Goal: Task Accomplishment & Management: Manage account settings

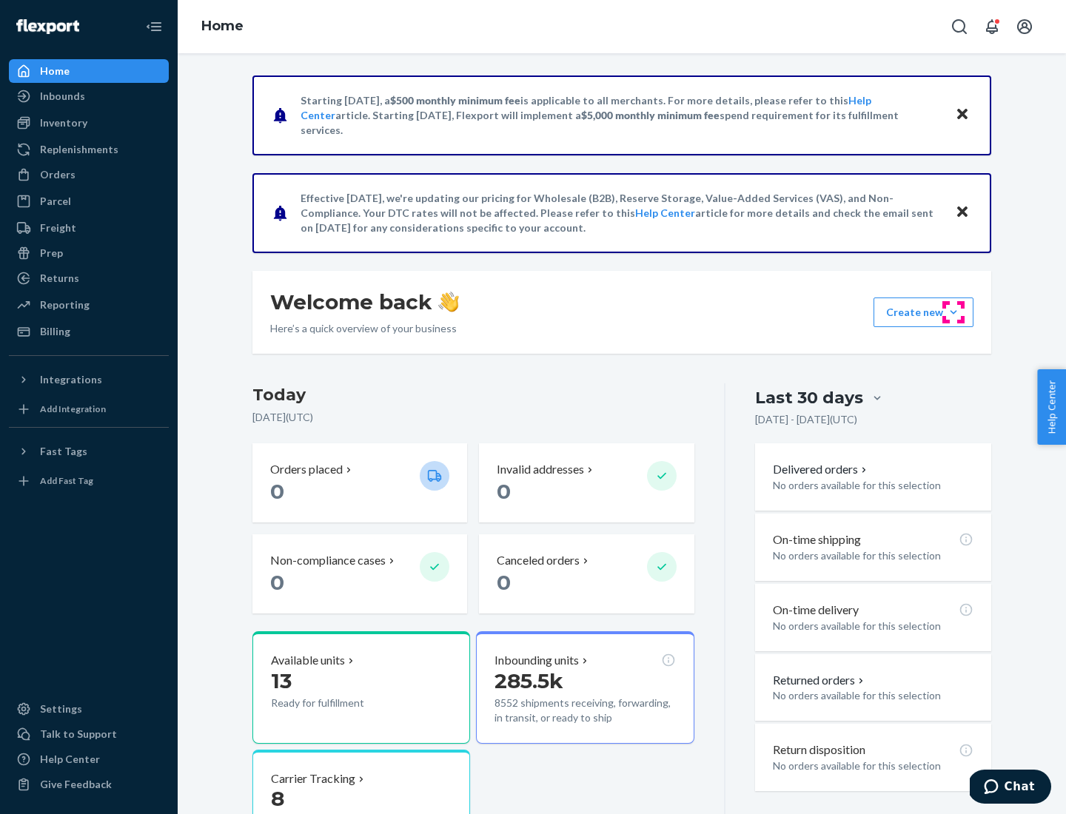
click at [954, 312] on button "Create new Create new inbound Create new order Create new product" at bounding box center [924, 313] width 100 height 30
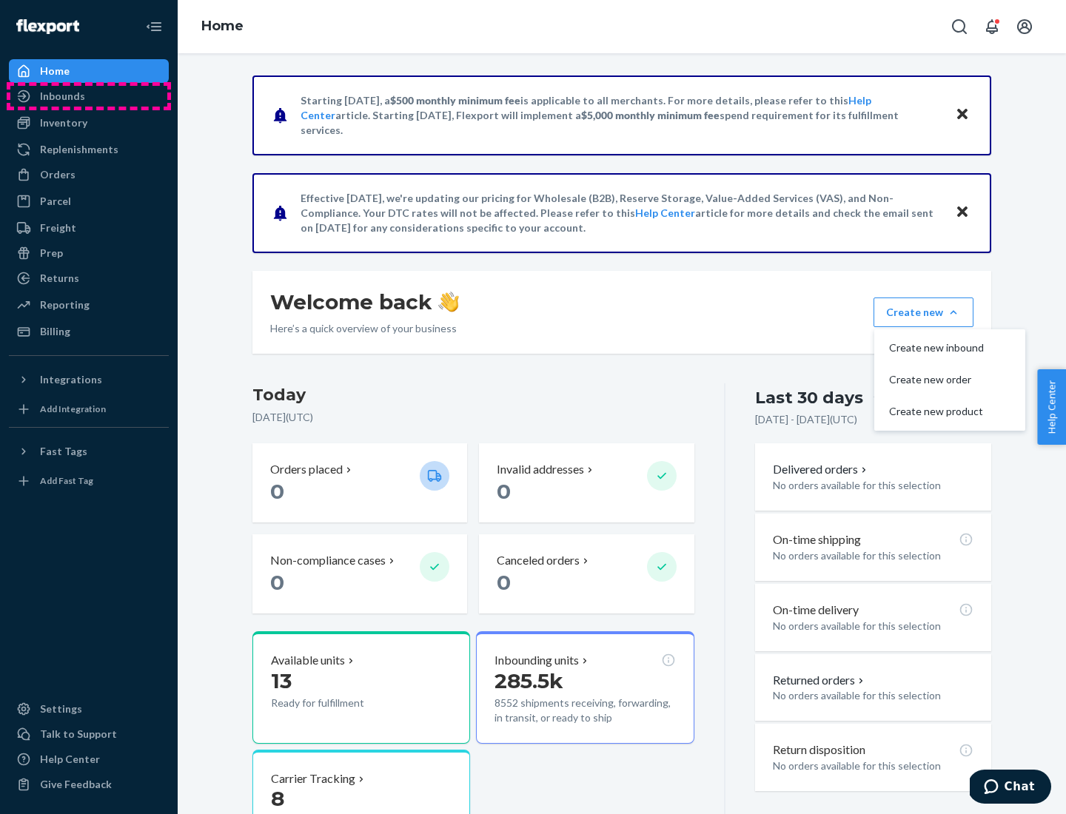
click at [89, 96] on div "Inbounds" at bounding box center [88, 96] width 157 height 21
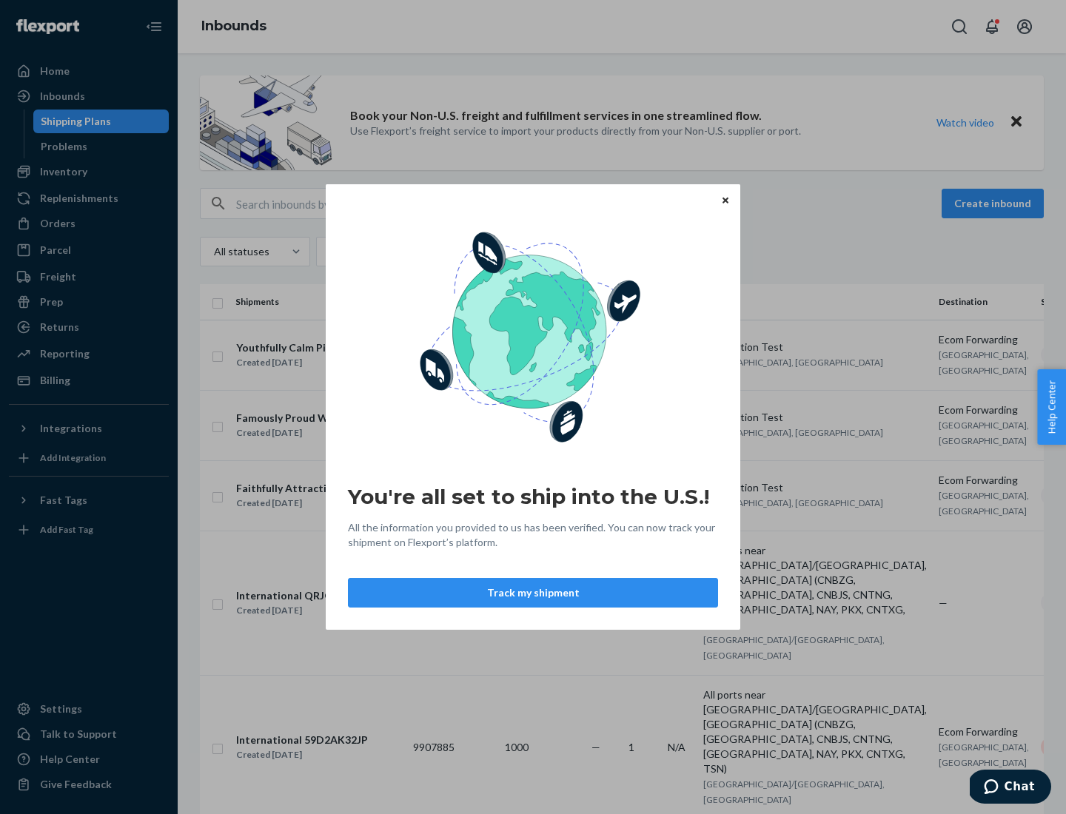
click at [533, 593] on button "Track my shipment" at bounding box center [533, 593] width 370 height 30
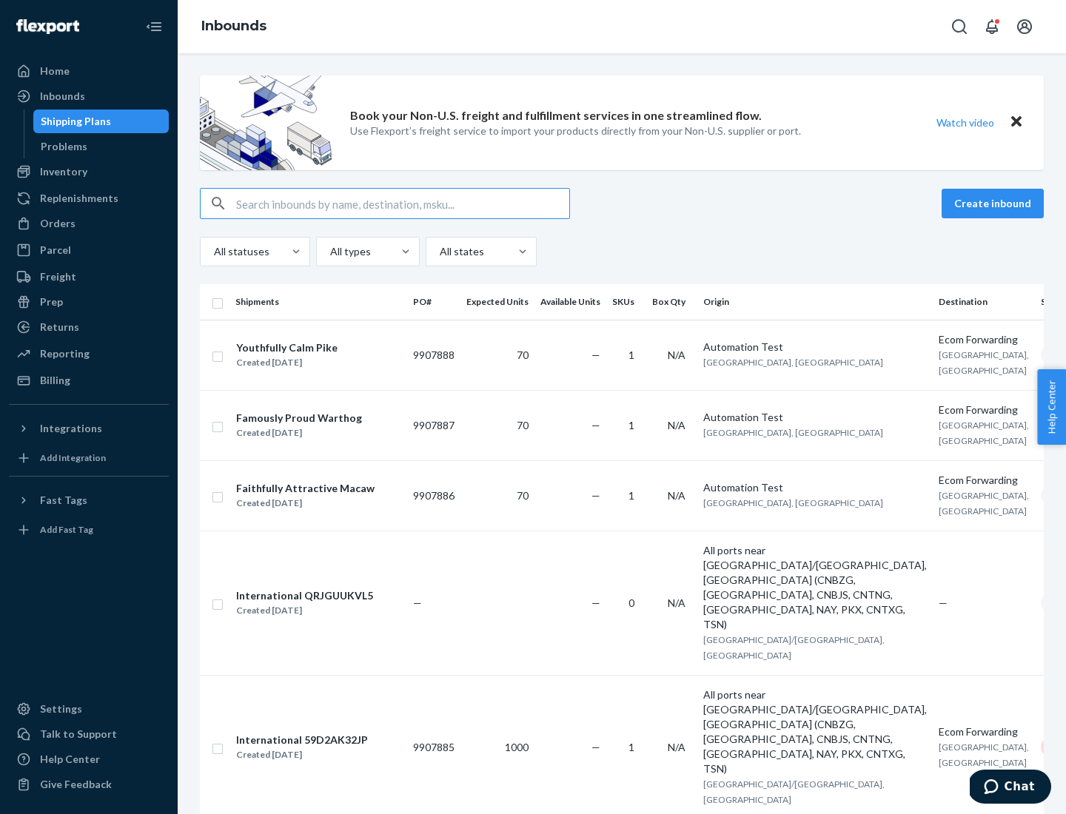
click at [995, 204] on button "Create inbound" at bounding box center [993, 204] width 102 height 30
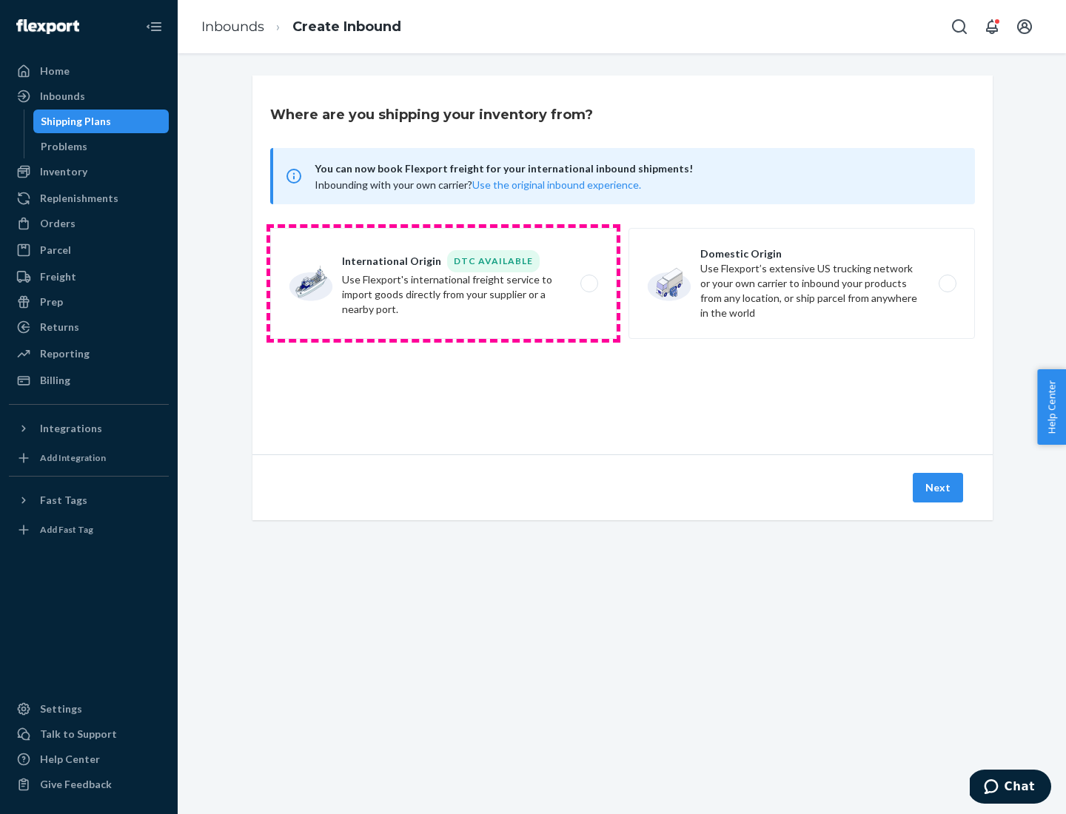
click at [443, 284] on label "International Origin DTC Available Use Flexport's international freight service…" at bounding box center [443, 283] width 346 height 111
click at [589, 284] on input "International Origin DTC Available Use Flexport's international freight service…" at bounding box center [594, 284] width 10 height 10
radio input "true"
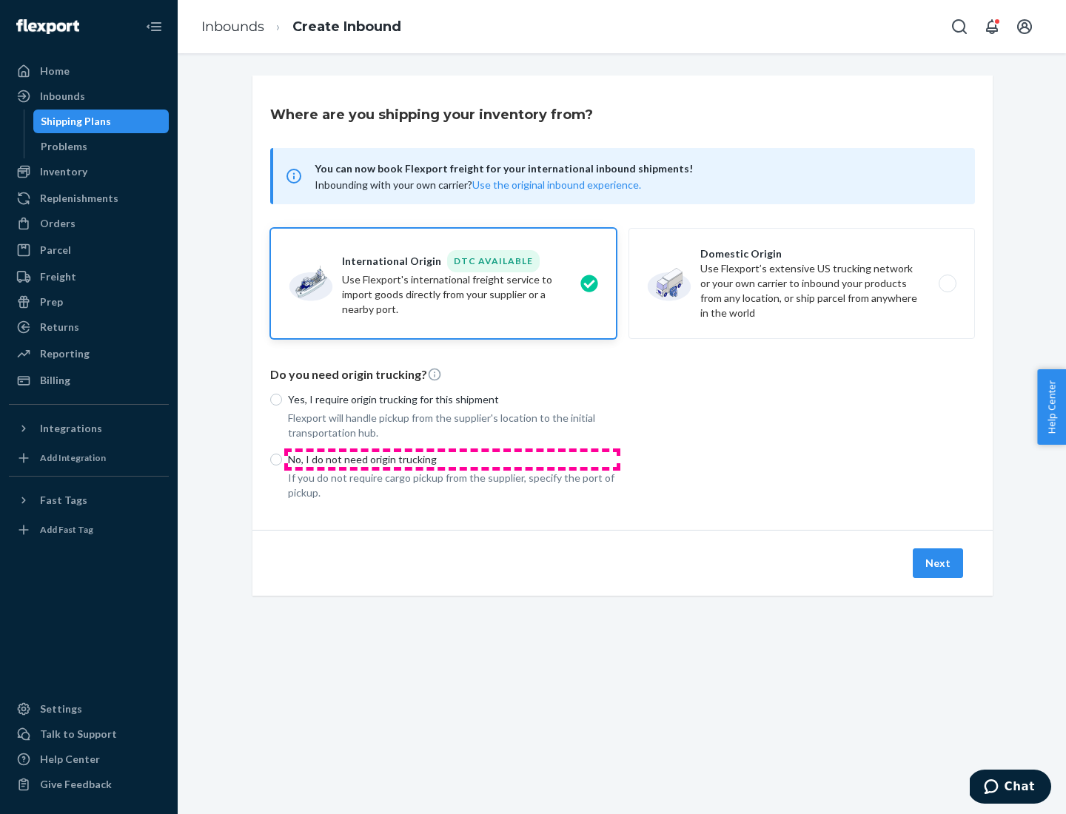
click at [452, 459] on p "No, I do not need origin trucking" at bounding box center [452, 459] width 329 height 15
click at [282, 459] on input "No, I do not need origin trucking" at bounding box center [276, 460] width 12 height 12
radio input "true"
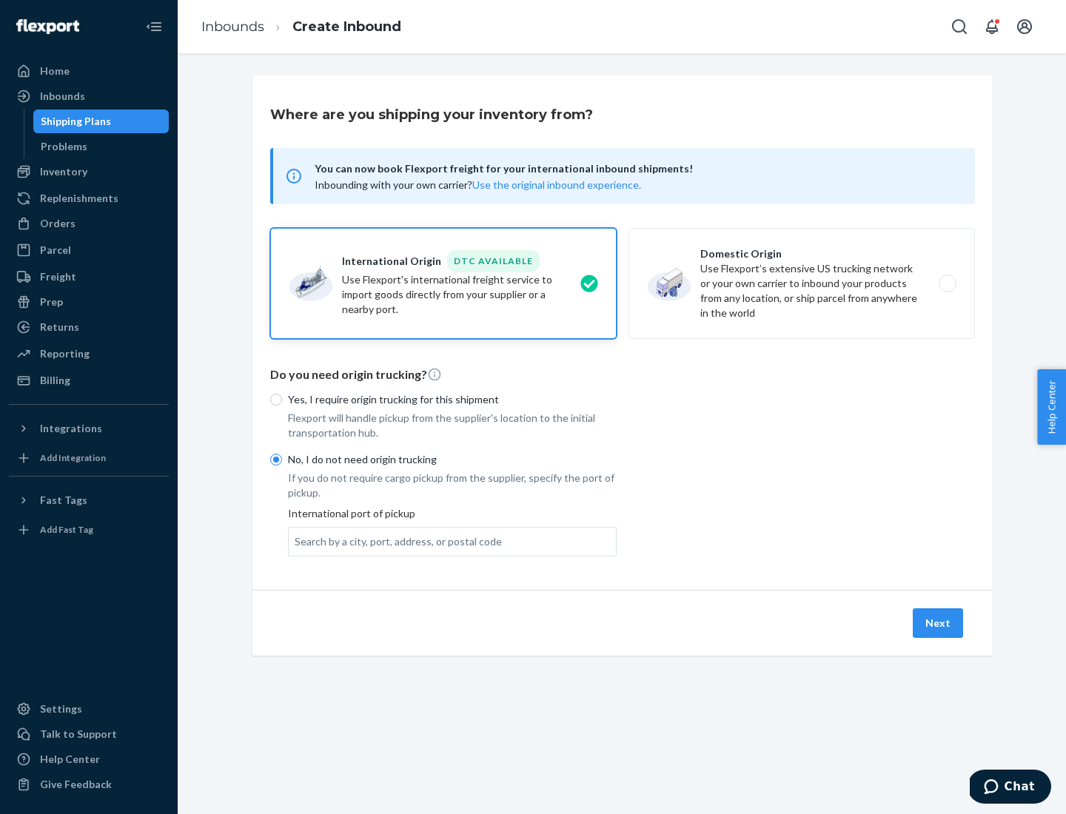
click at [395, 541] on div "Search by a city, port, address, or postal code" at bounding box center [398, 541] width 207 height 15
click at [296, 541] on input "Search by a city, port, address, or postal code" at bounding box center [295, 541] width 1 height 15
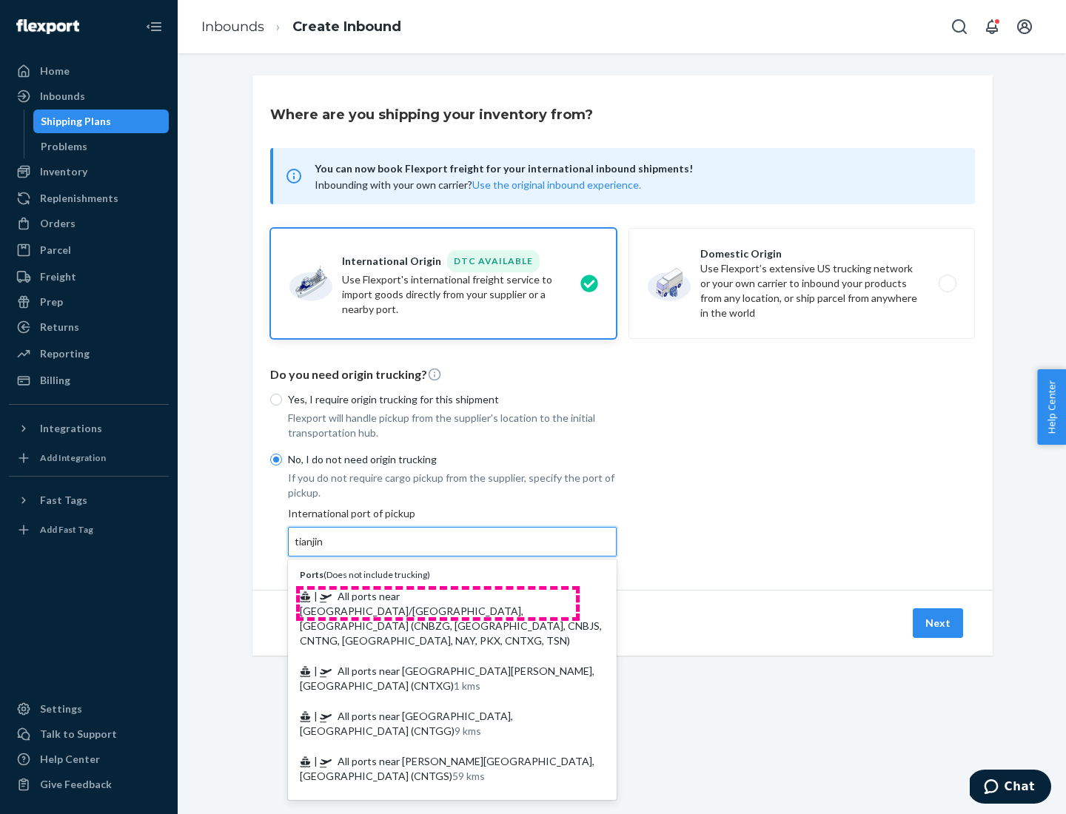
click at [438, 596] on span "| All ports near [GEOGRAPHIC_DATA]/[GEOGRAPHIC_DATA], [GEOGRAPHIC_DATA] (CNBZG,…" at bounding box center [451, 618] width 302 height 57
click at [325, 549] on input "tianjin" at bounding box center [310, 541] width 30 height 15
type input "All ports near [GEOGRAPHIC_DATA]/[GEOGRAPHIC_DATA], [GEOGRAPHIC_DATA] (CNBZG, […"
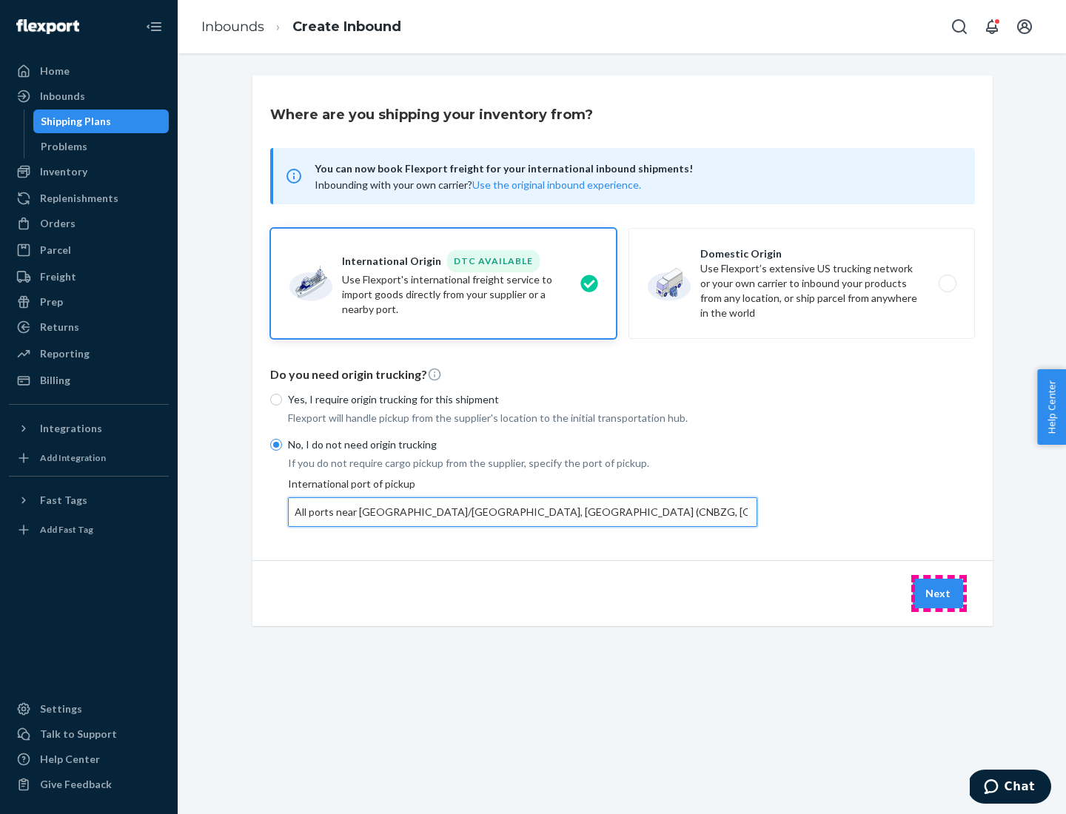
click at [939, 593] on button "Next" at bounding box center [938, 594] width 50 height 30
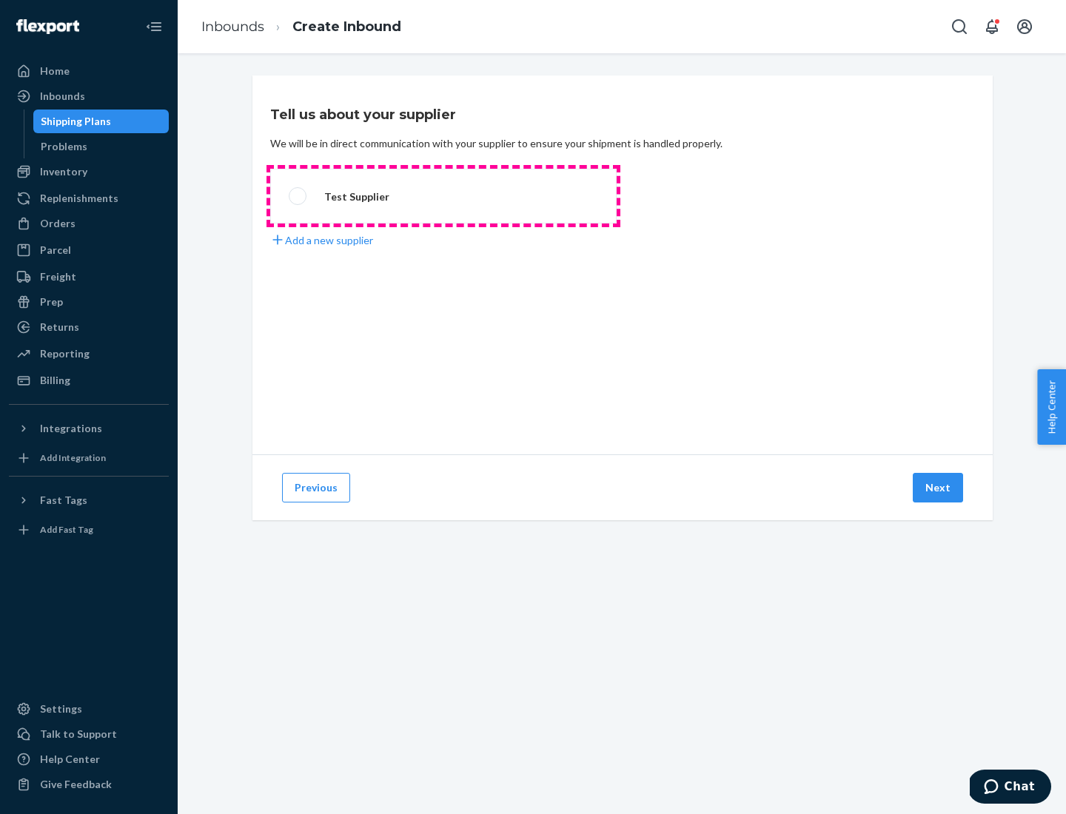
click at [443, 196] on label "Test Supplier" at bounding box center [443, 196] width 346 height 55
click at [298, 196] on input "Test Supplier" at bounding box center [294, 197] width 10 height 10
radio input "true"
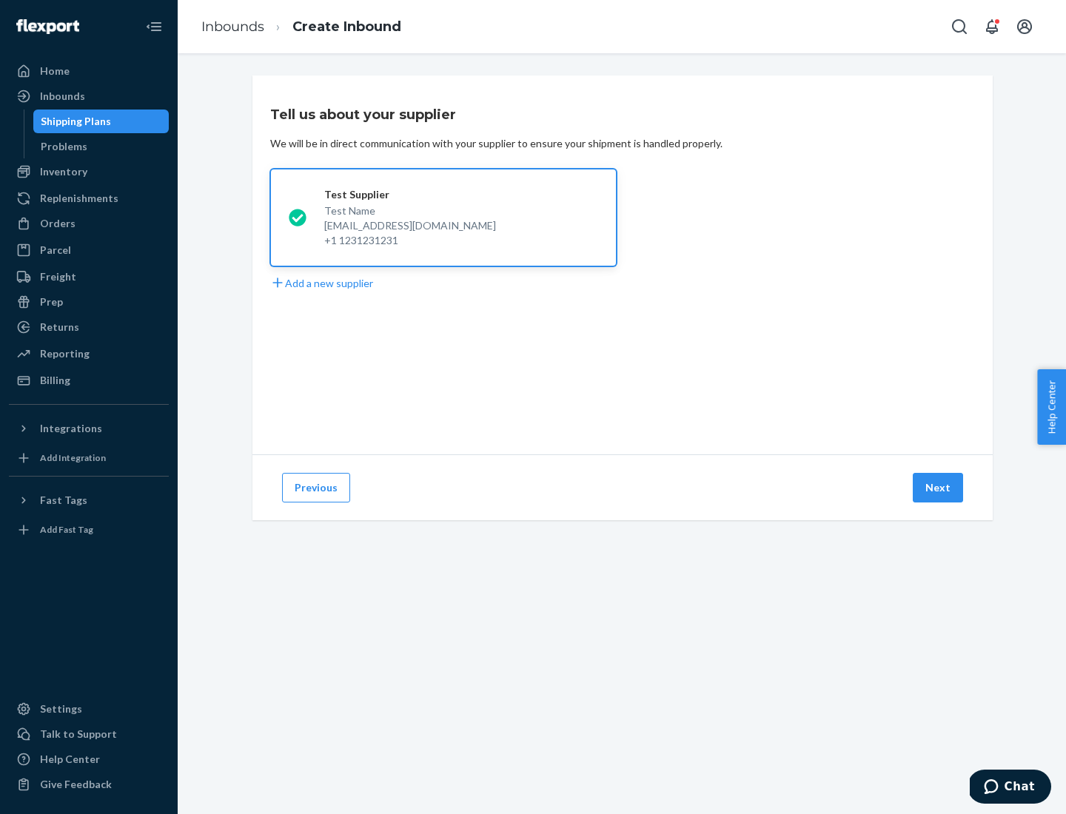
click at [939, 488] on button "Next" at bounding box center [938, 488] width 50 height 30
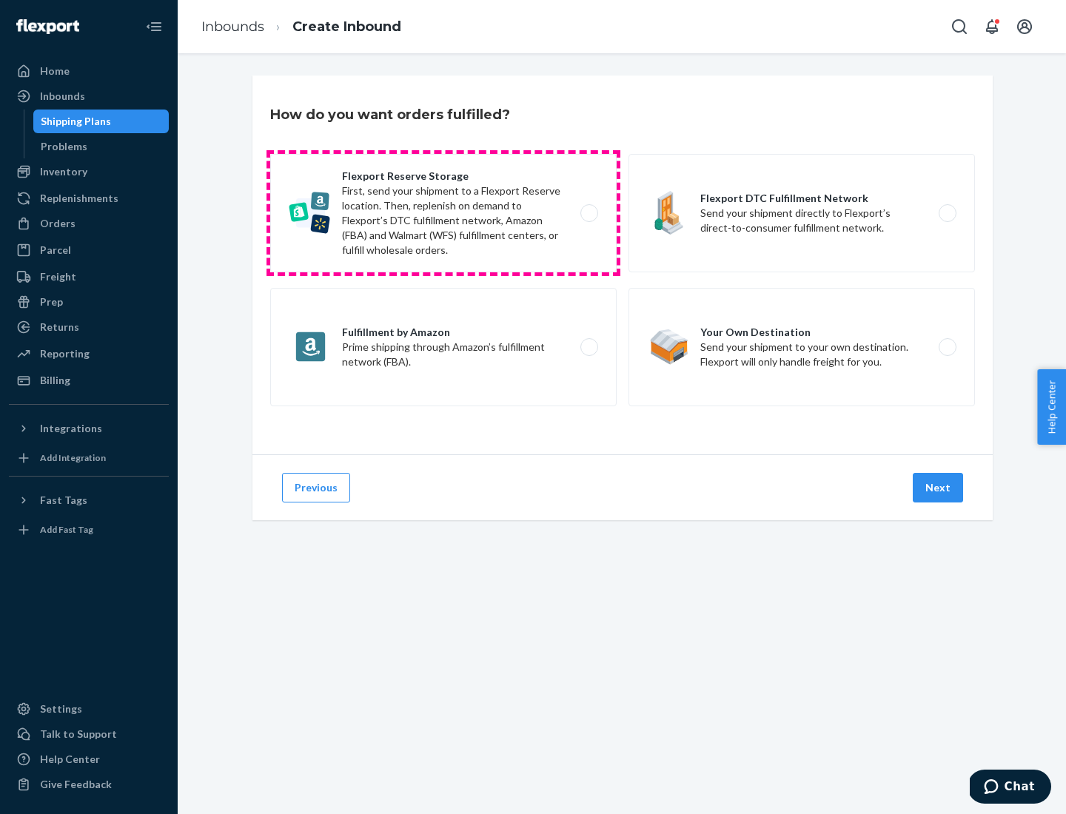
click at [443, 213] on label "Flexport Reserve Storage First, send your shipment to a Flexport Reserve locati…" at bounding box center [443, 213] width 346 height 118
click at [589, 213] on input "Flexport Reserve Storage First, send your shipment to a Flexport Reserve locati…" at bounding box center [594, 214] width 10 height 10
radio input "true"
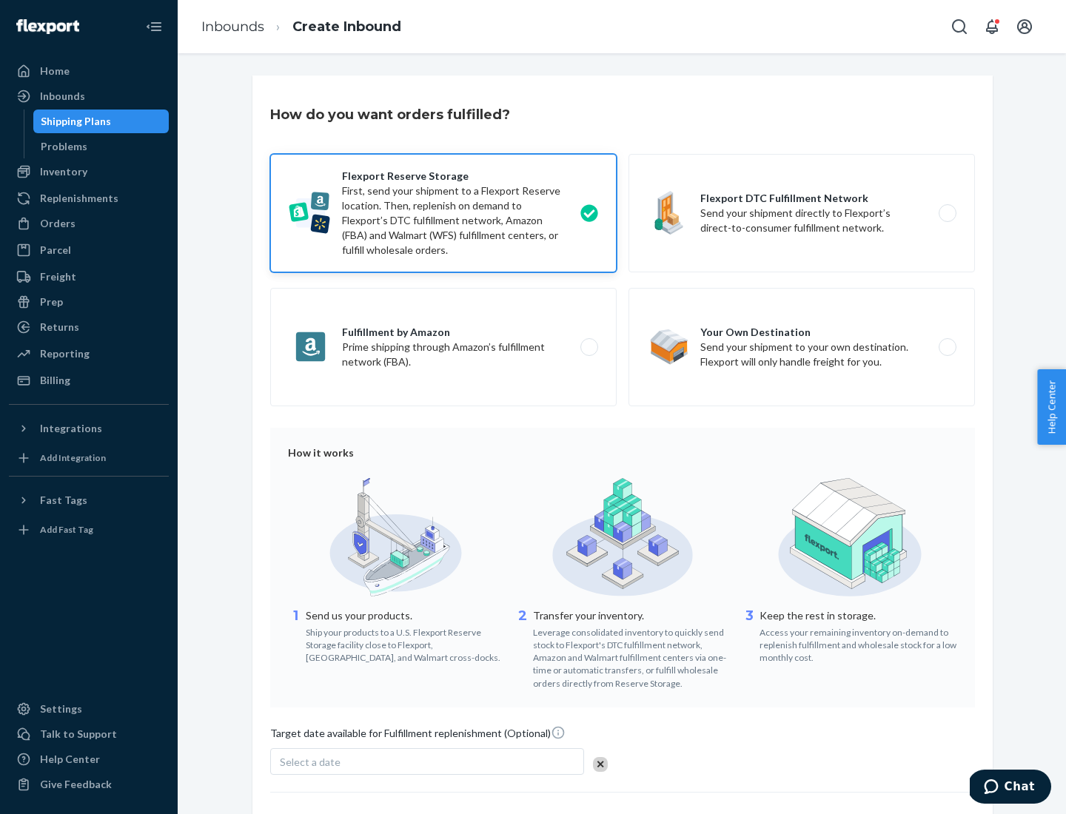
scroll to position [121, 0]
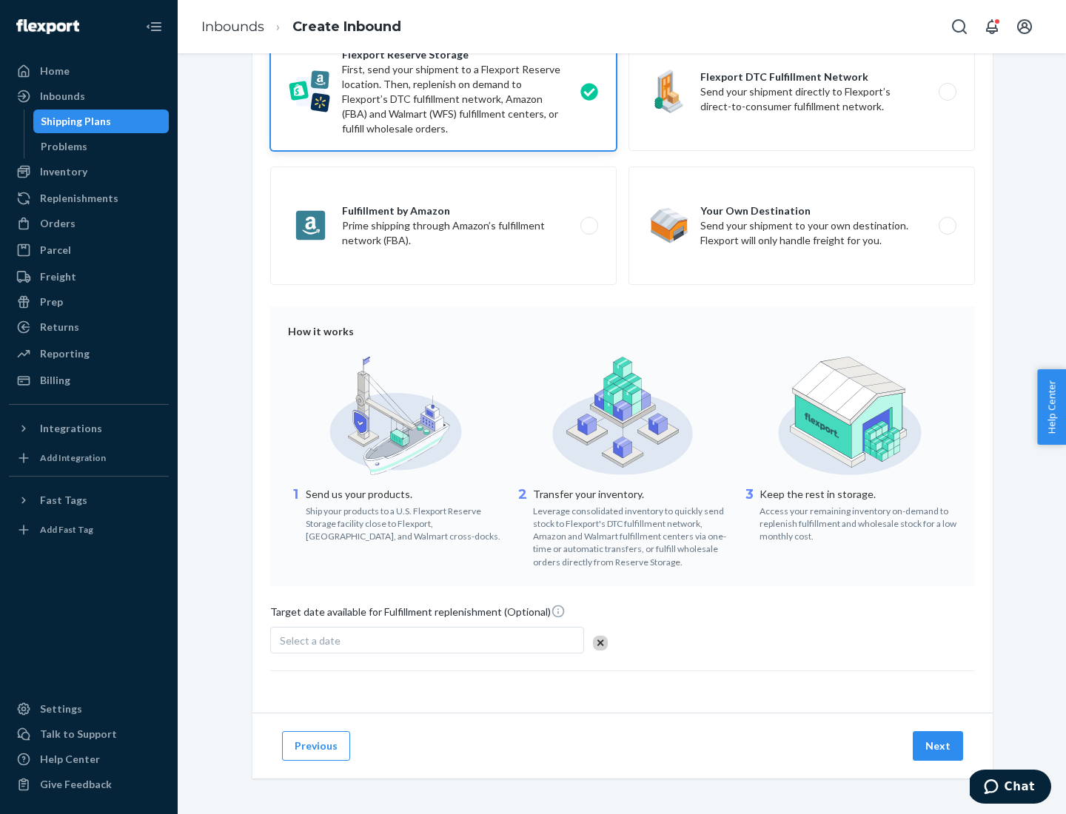
click at [939, 745] on button "Next" at bounding box center [938, 746] width 50 height 30
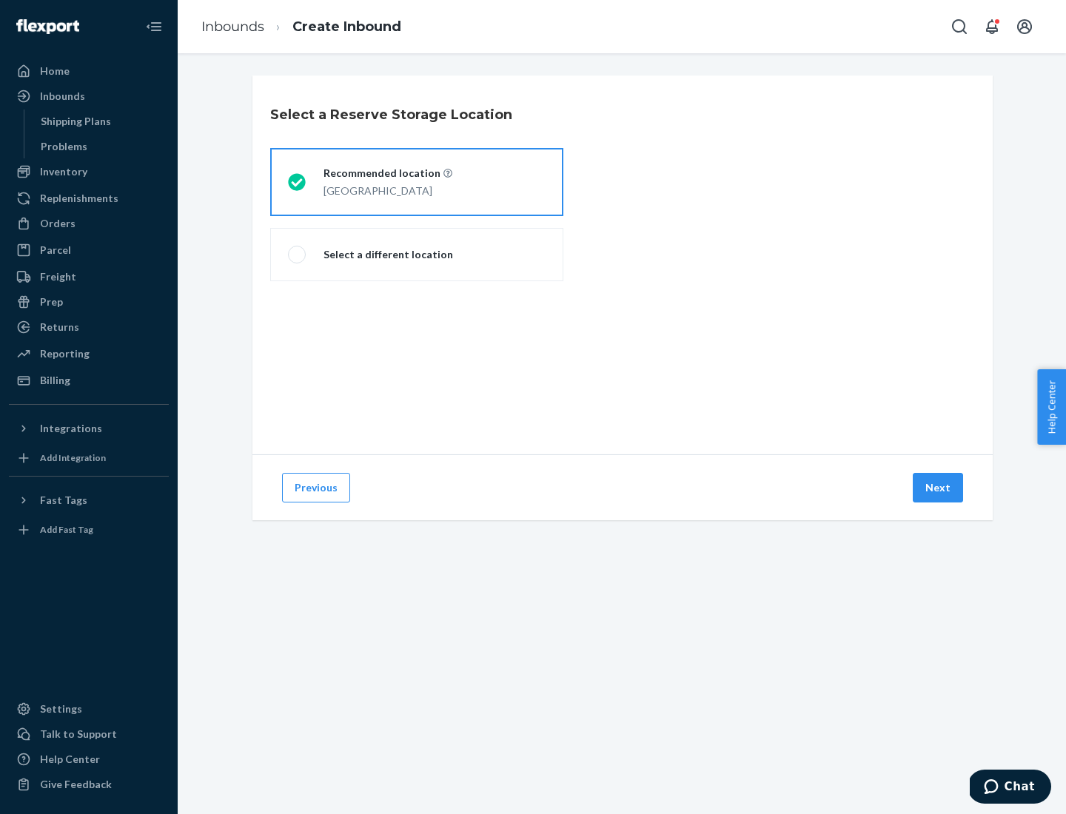
click at [417, 182] on div "[GEOGRAPHIC_DATA]" at bounding box center [388, 190] width 129 height 18
click at [298, 182] on input "Recommended location [GEOGRAPHIC_DATA]" at bounding box center [293, 183] width 10 height 10
click at [939, 488] on button "Next" at bounding box center [938, 488] width 50 height 30
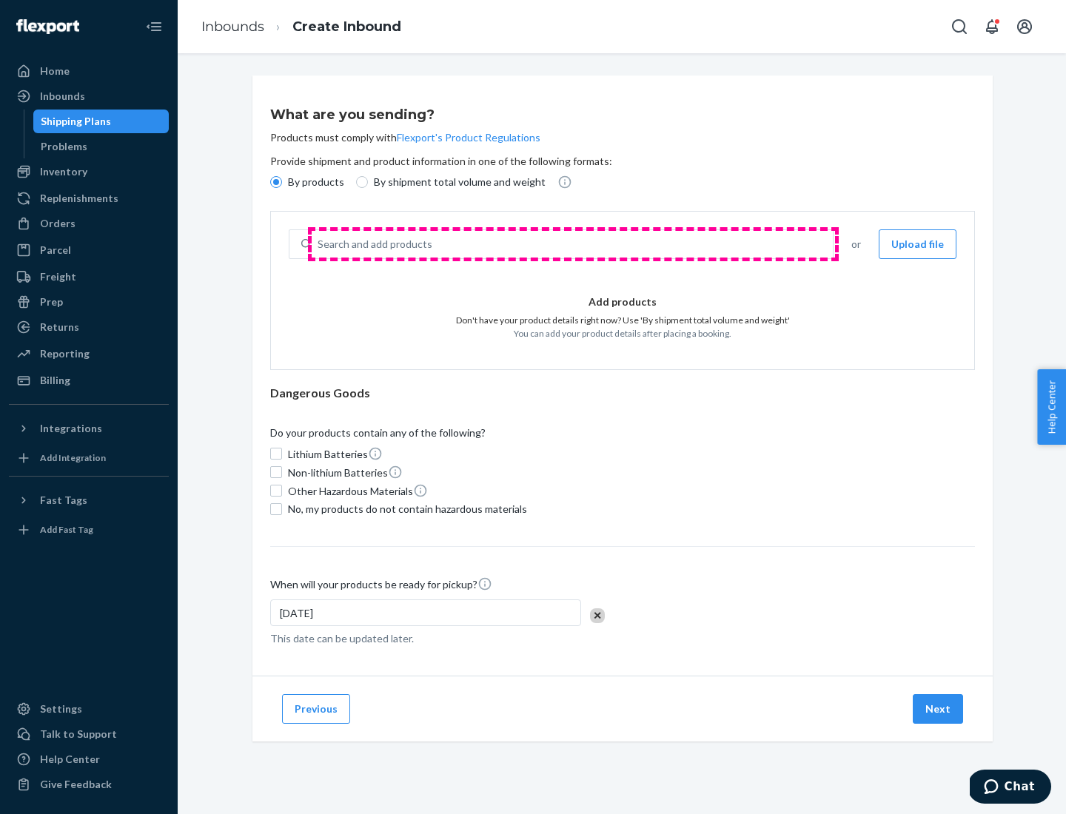
click at [573, 244] on div "Search and add products" at bounding box center [572, 244] width 521 height 27
click at [319, 244] on input "Search and add products" at bounding box center [318, 244] width 1 height 15
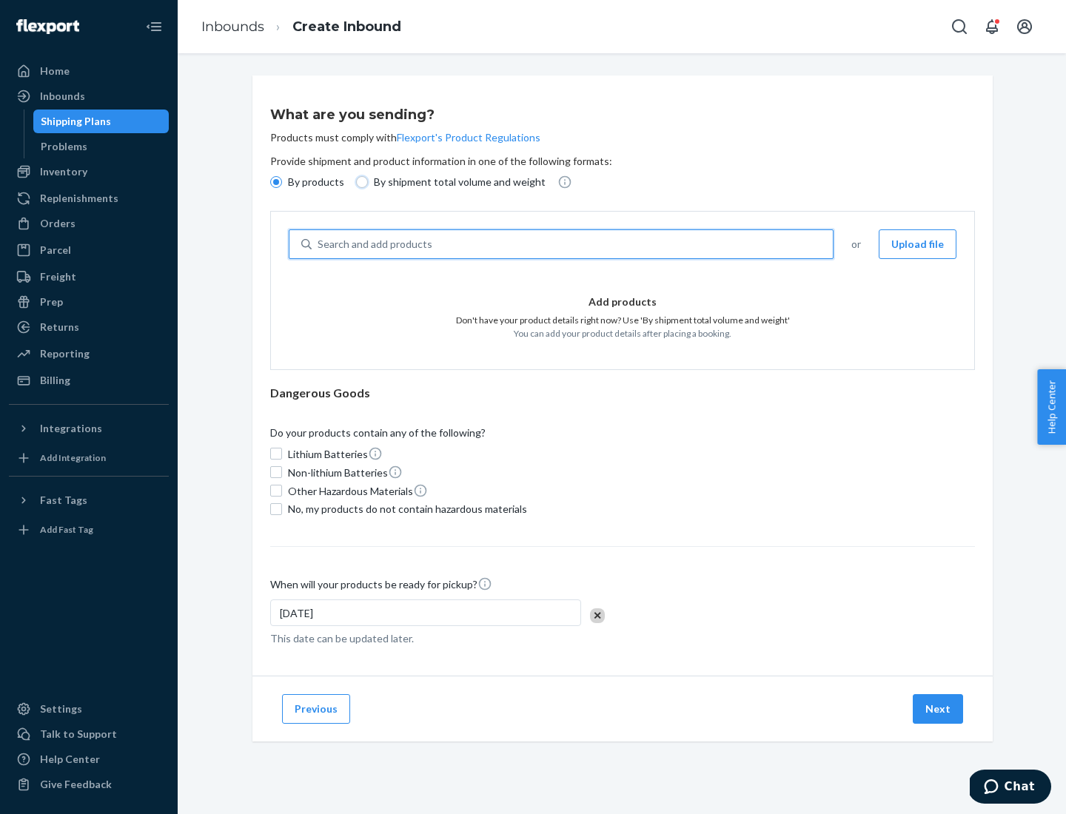
click at [360, 182] on input "By shipment total volume and weight" at bounding box center [362, 182] width 12 height 12
radio input "true"
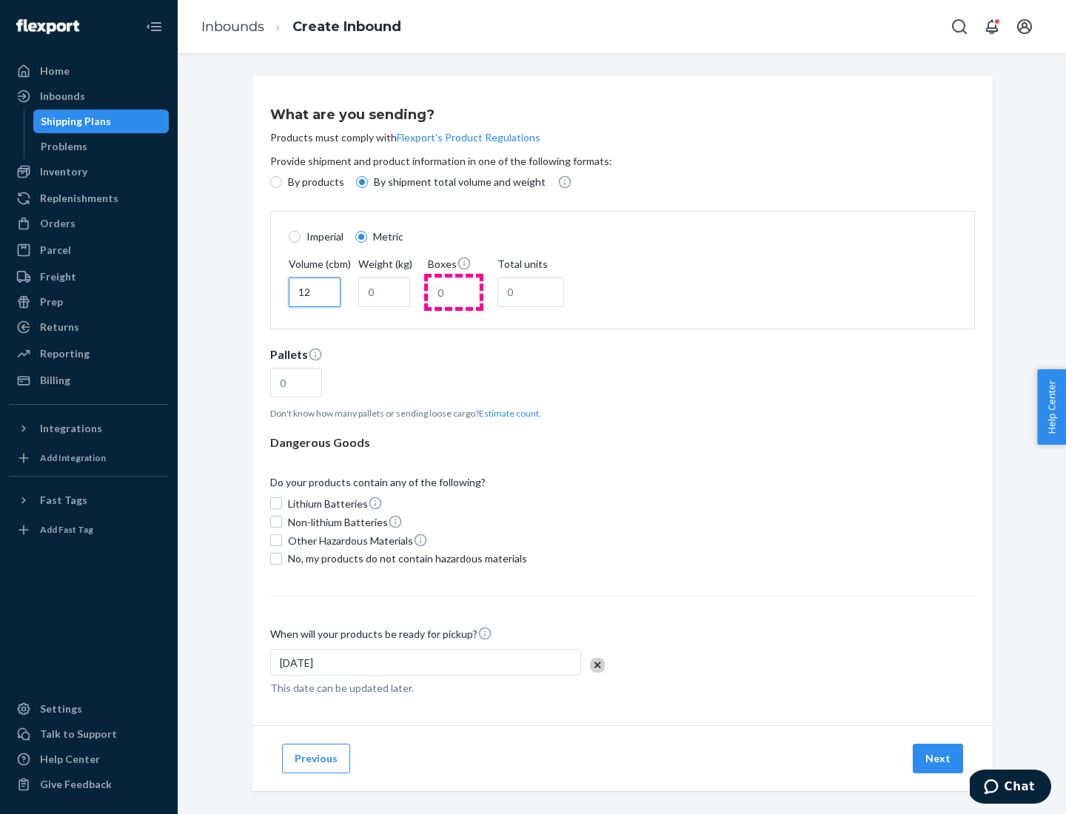
type input "12"
type input "22"
type input "222"
type input "121"
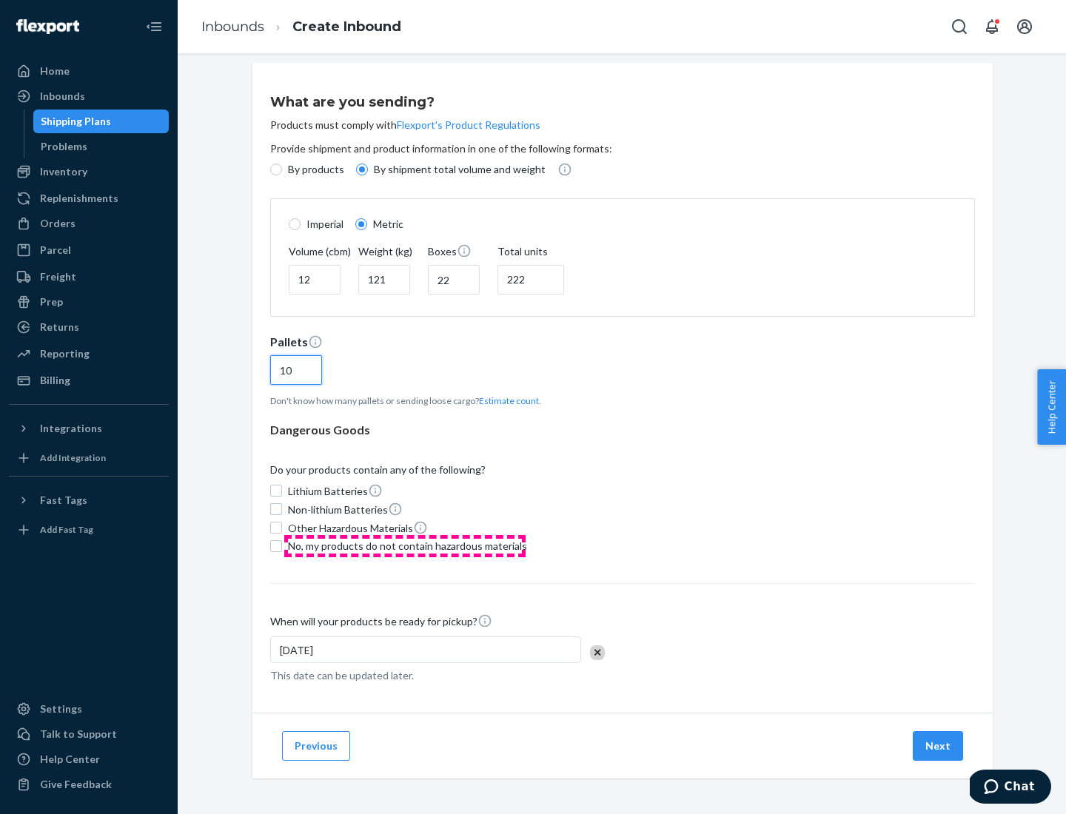
type input "10"
click at [405, 546] on span "No, my products do not contain hazardous materials" at bounding box center [407, 546] width 239 height 15
click at [282, 546] on input "No, my products do not contain hazardous materials" at bounding box center [276, 546] width 12 height 12
checkbox input "true"
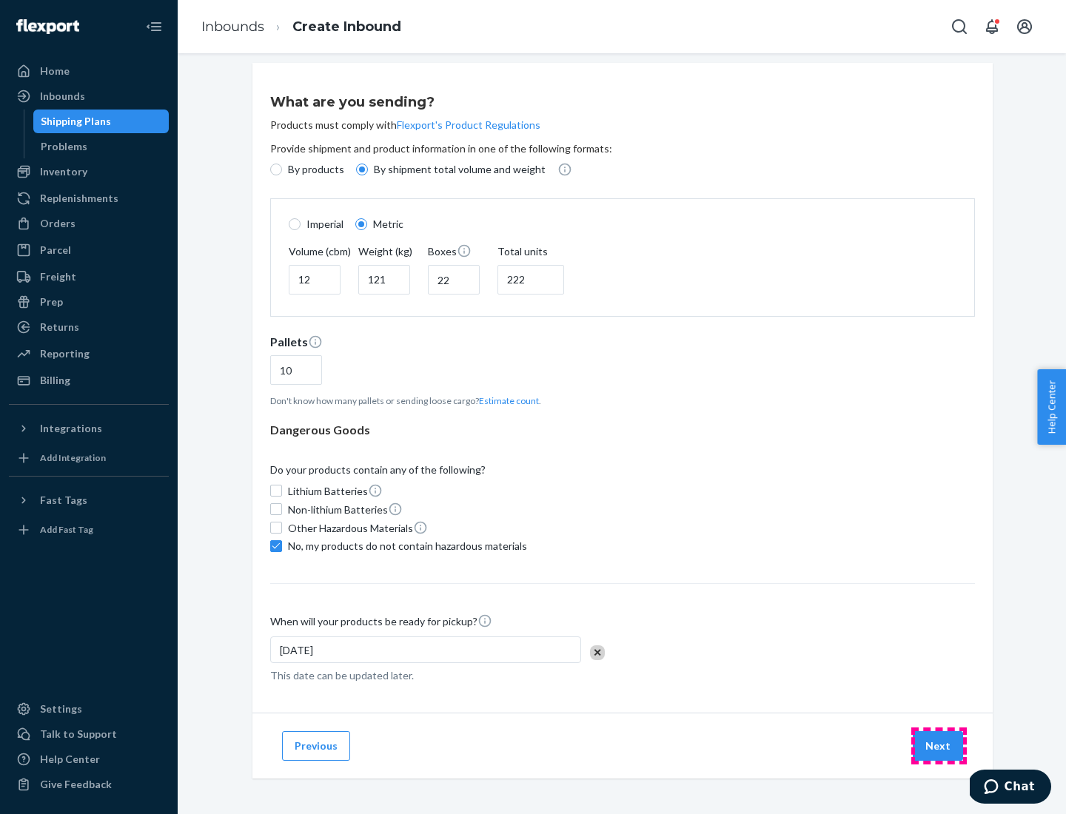
click at [939, 745] on button "Next" at bounding box center [938, 746] width 50 height 30
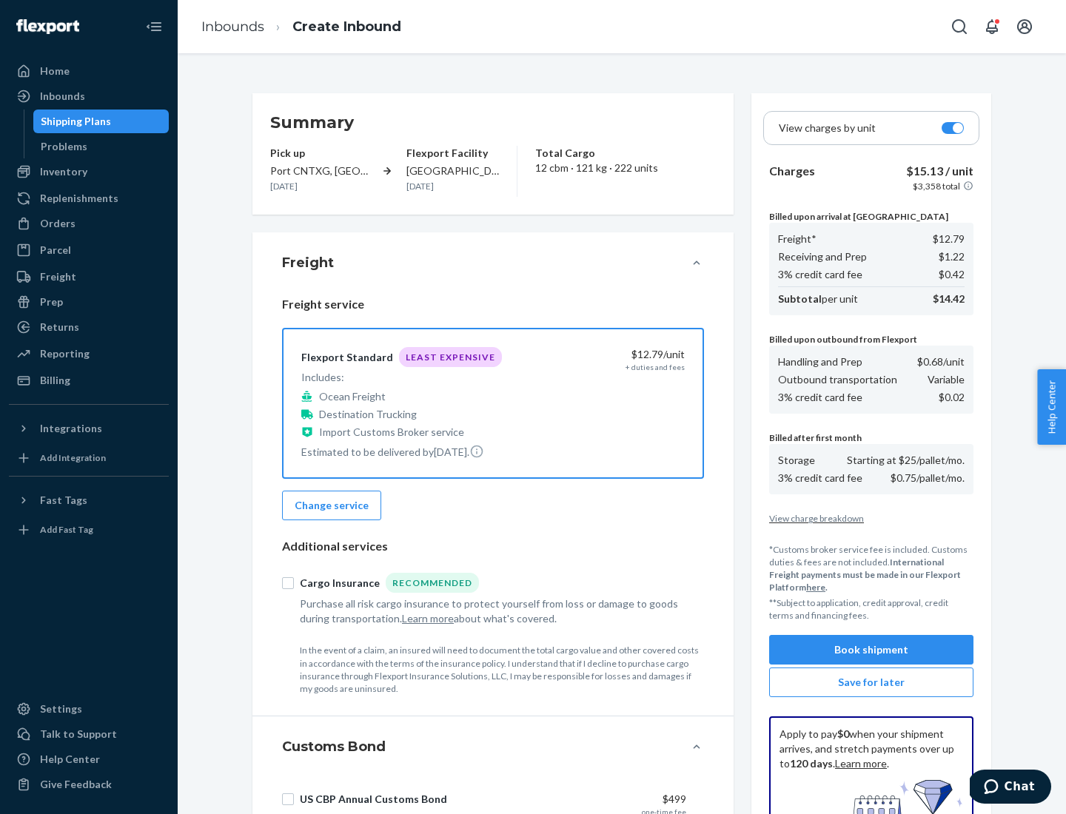
scroll to position [216, 0]
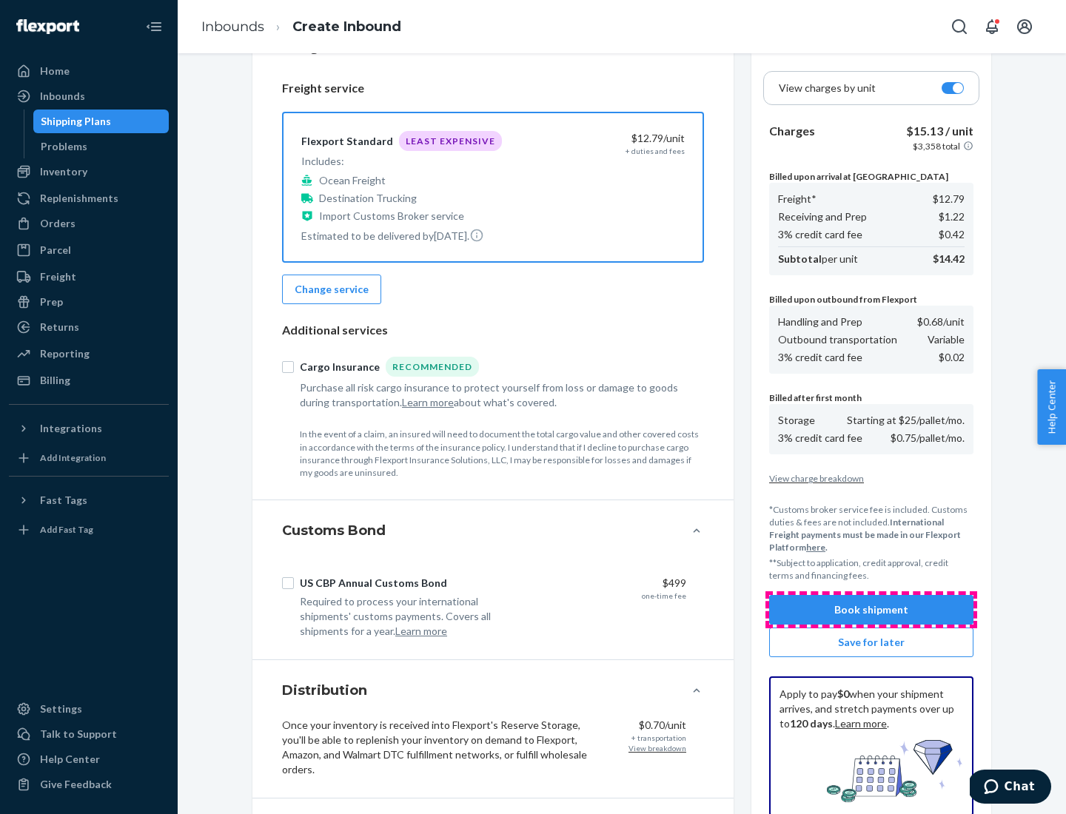
click at [871, 610] on button "Book shipment" at bounding box center [871, 610] width 204 height 30
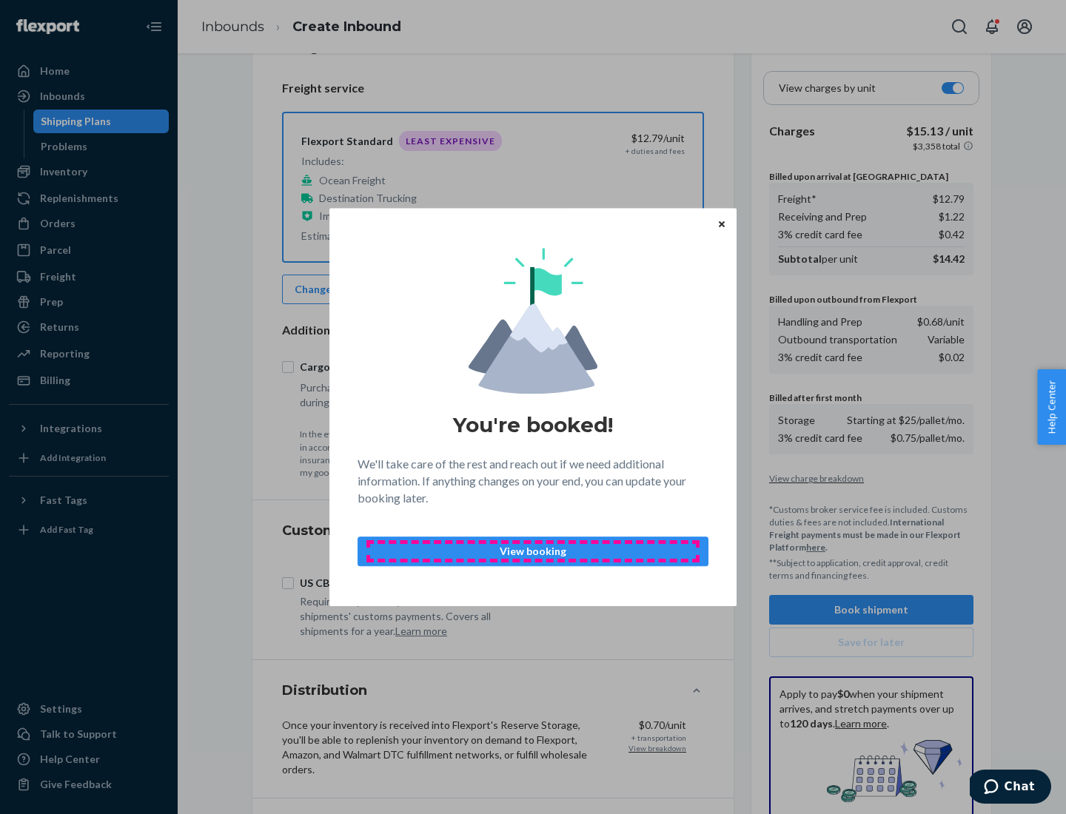
click at [533, 551] on p "View booking" at bounding box center [533, 551] width 326 height 15
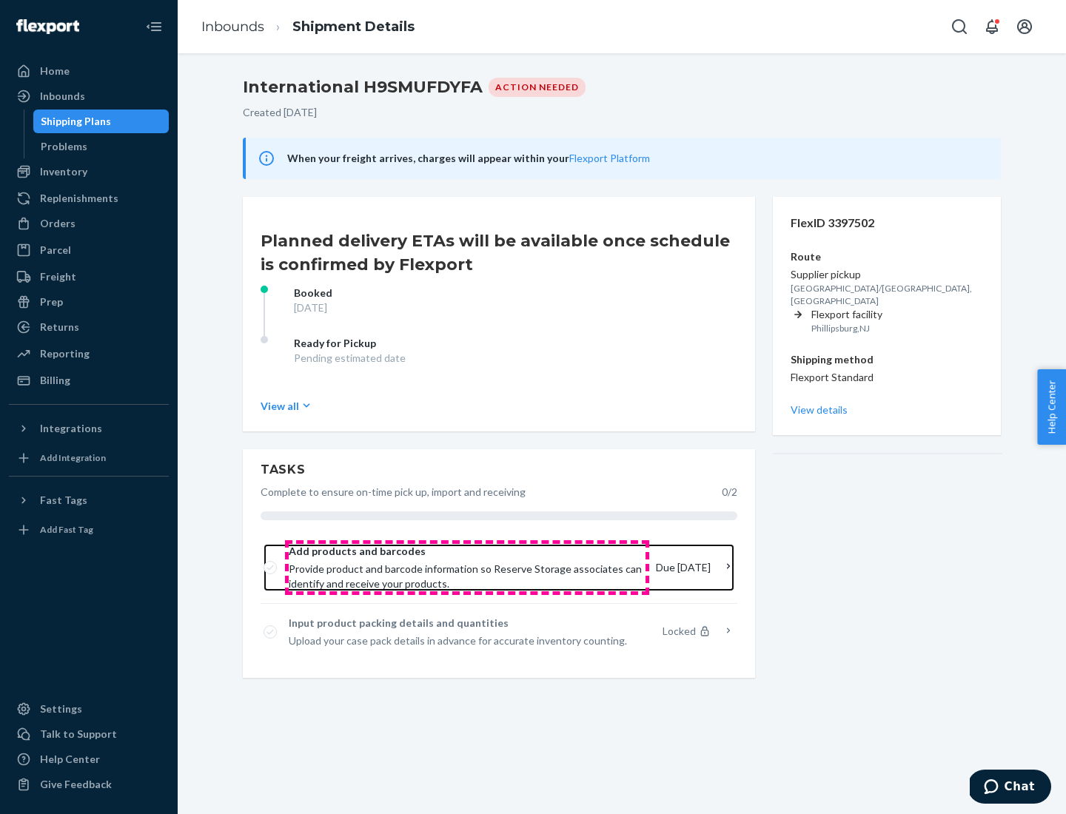
click at [467, 568] on span "Provide product and barcode information so Reserve Storage associates can ident…" at bounding box center [466, 577] width 355 height 30
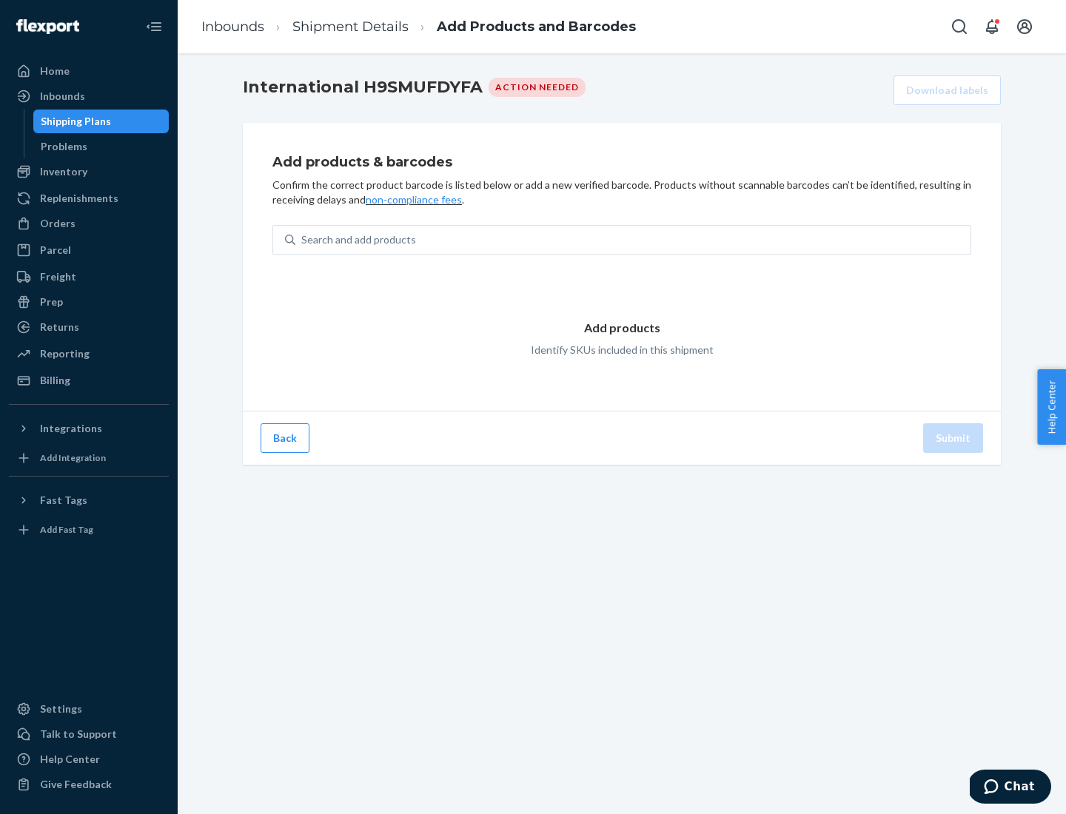
click at [633, 240] on div "Search and add products" at bounding box center [632, 240] width 675 height 27
click at [303, 240] on input "Search and add products" at bounding box center [301, 239] width 1 height 15
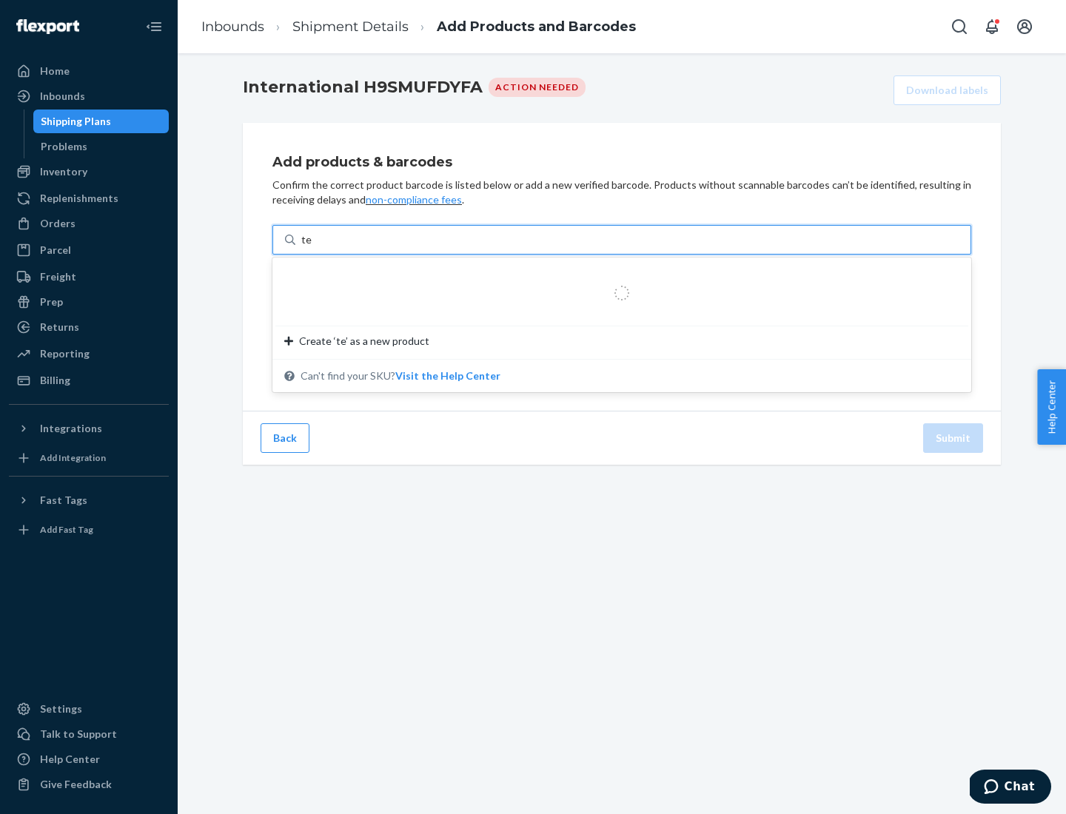
type input "test"
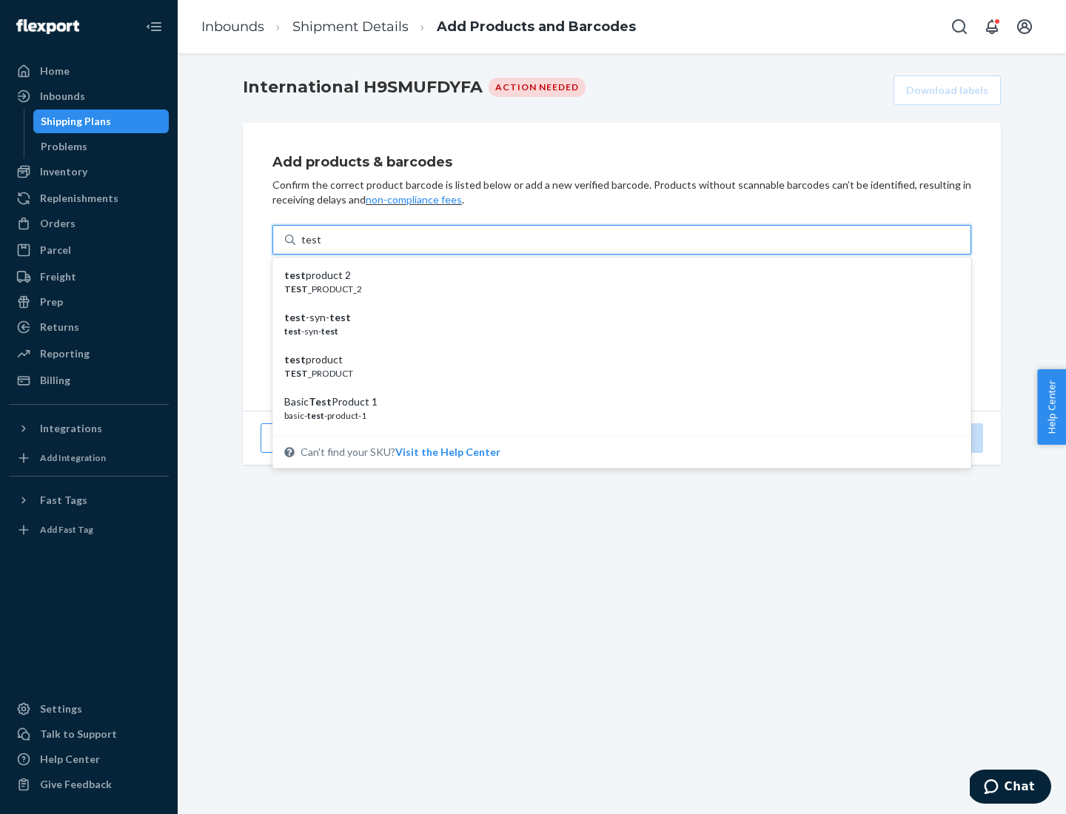
scroll to position [56, 0]
click at [616, 346] on div "Basic Test Product 1" at bounding box center [615, 346] width 663 height 15
click at [321, 247] on input "test" at bounding box center [310, 239] width 19 height 15
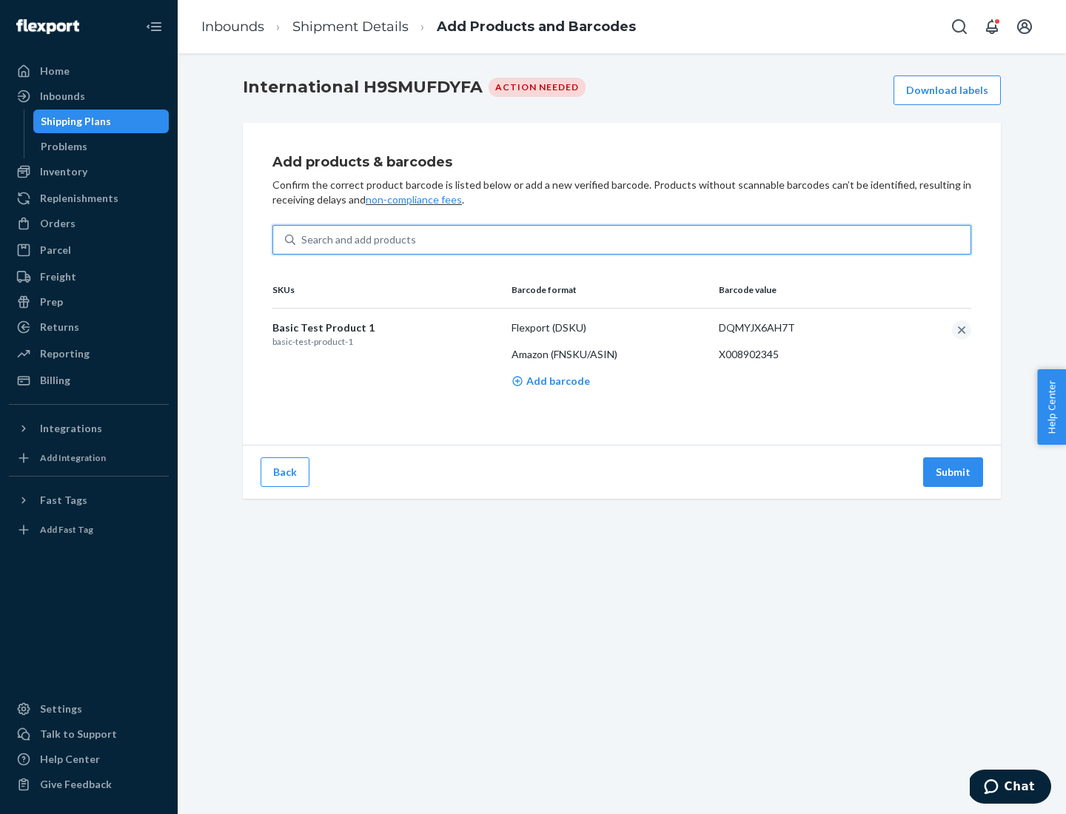
click at [954, 472] on button "Submit" at bounding box center [953, 473] width 60 height 30
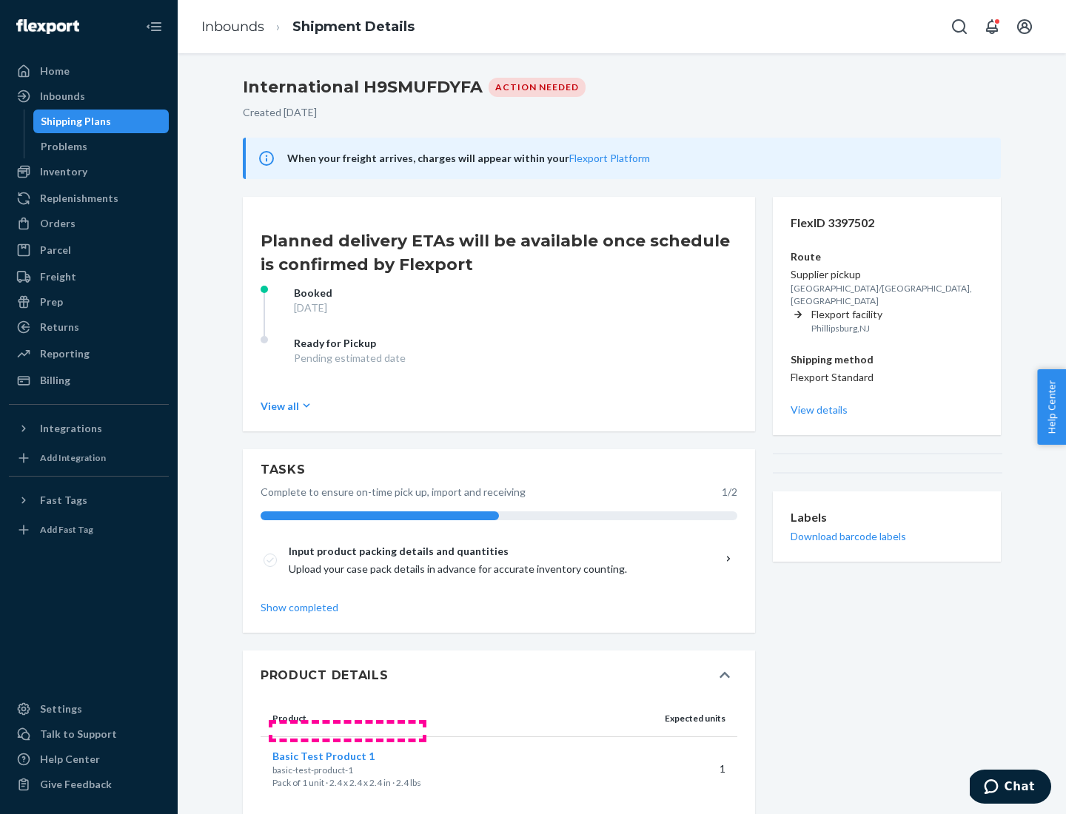
scroll to position [25, 0]
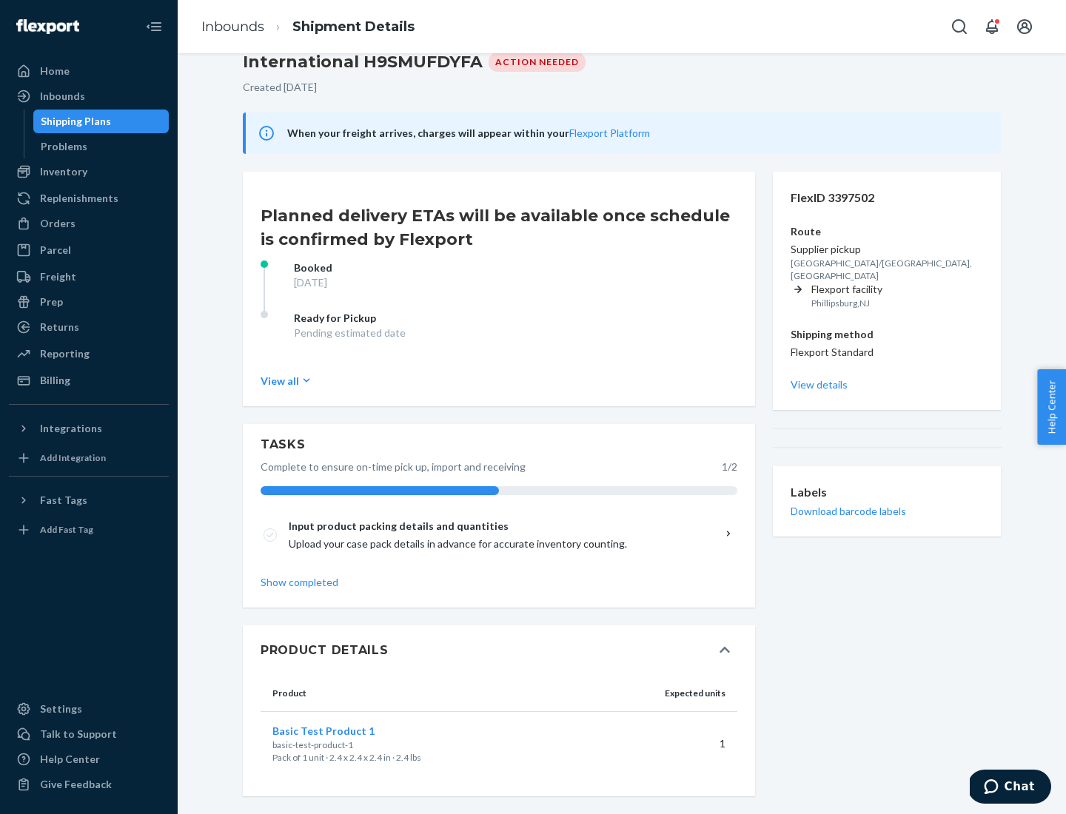
click at [347, 731] on span "Basic Test Product 1" at bounding box center [323, 731] width 102 height 13
